Goal: Task Accomplishment & Management: Use online tool/utility

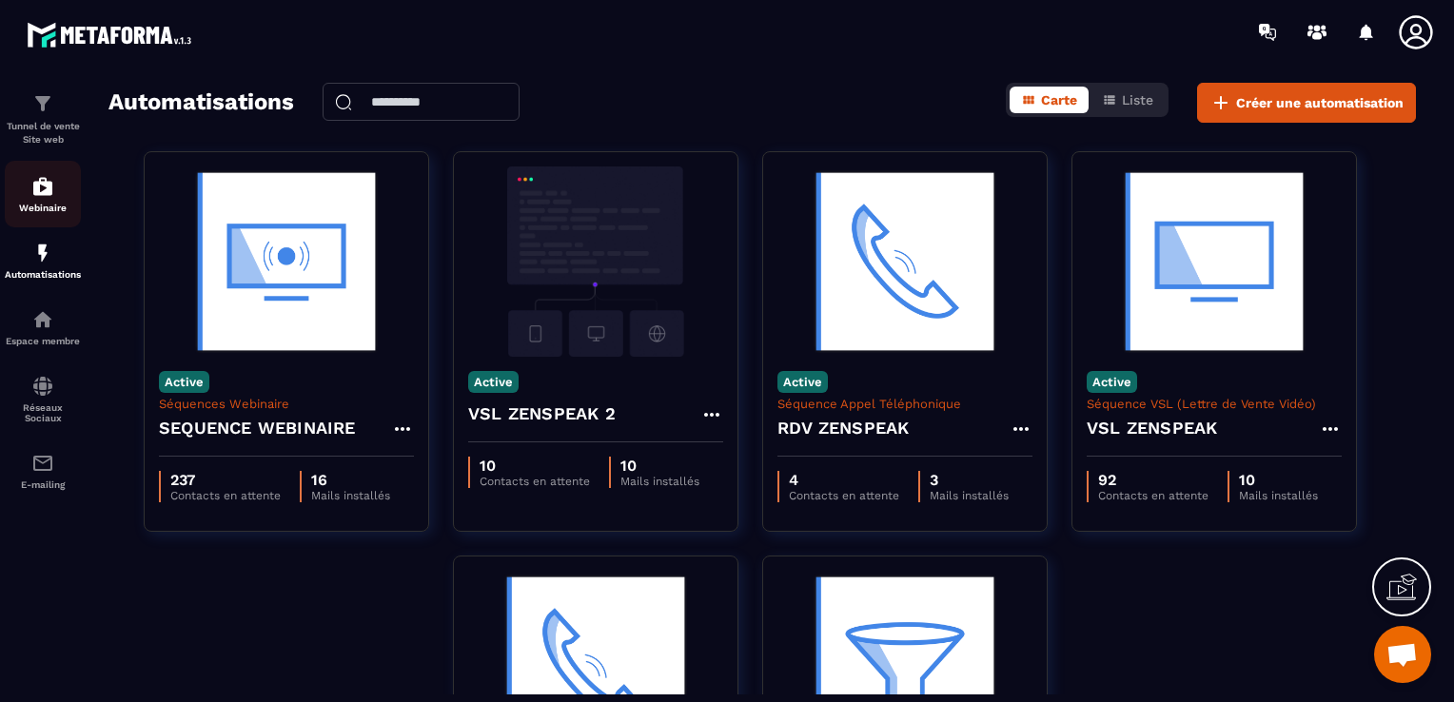
click at [31, 188] on img at bounding box center [42, 186] width 23 height 23
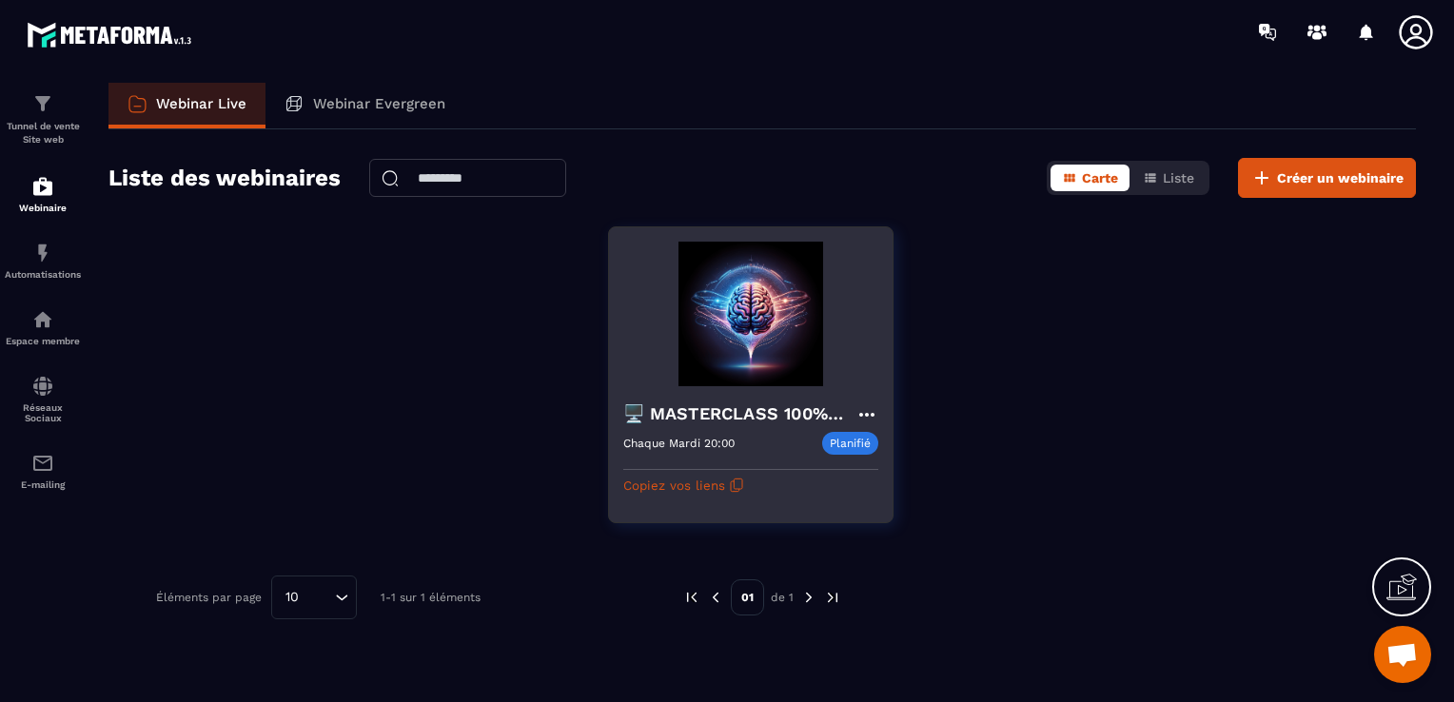
click at [746, 367] on img at bounding box center [750, 314] width 255 height 145
click at [658, 483] on button "Copiez vos liens" at bounding box center [683, 485] width 121 height 30
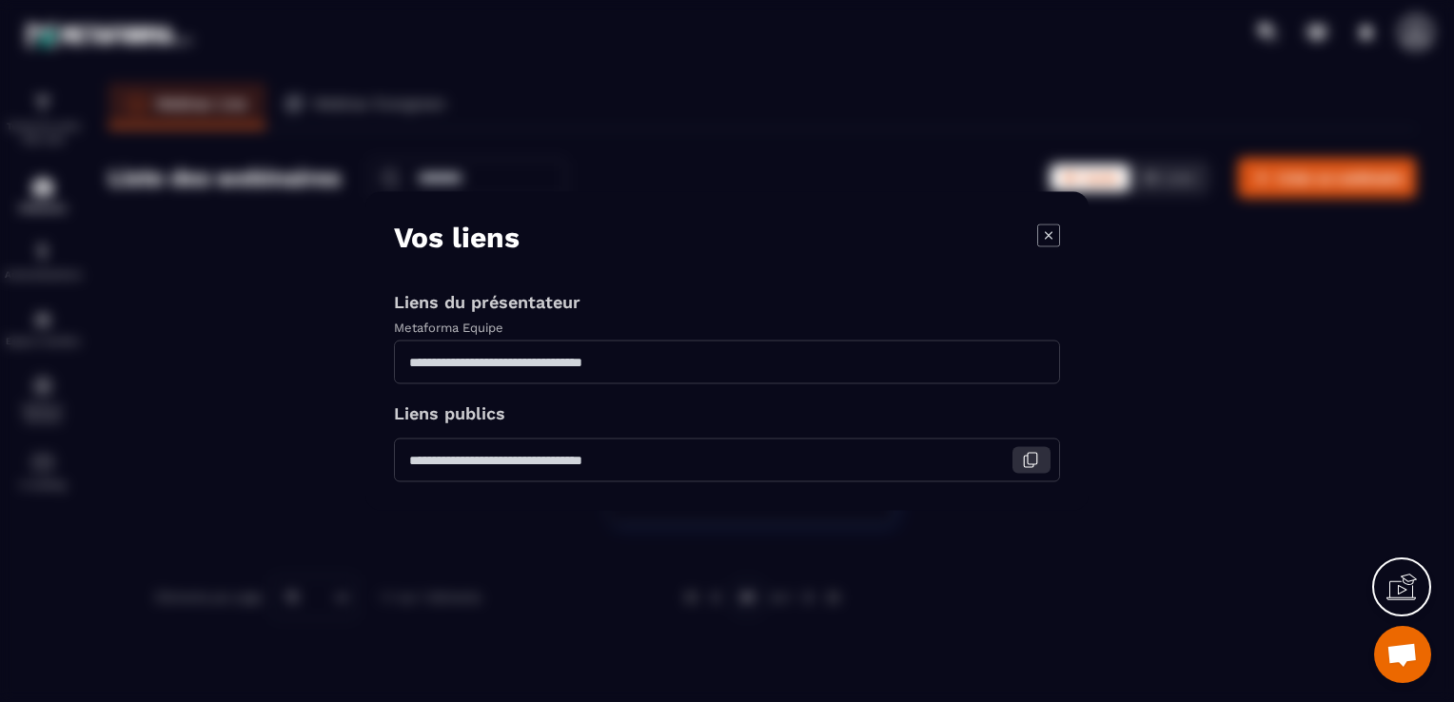
click at [1025, 459] on icon "Modal window" at bounding box center [1030, 460] width 17 height 17
click at [1046, 226] on icon "Modal window" at bounding box center [1048, 235] width 23 height 23
